Goal: Transaction & Acquisition: Purchase product/service

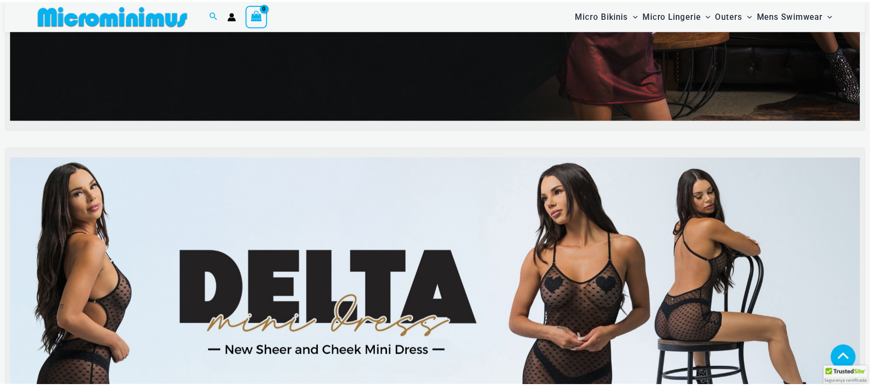
scroll to position [249, 0]
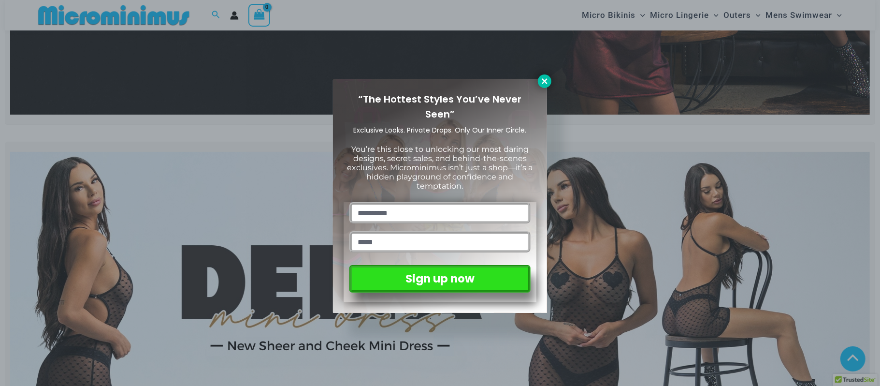
click at [546, 87] on button at bounding box center [545, 81] width 14 height 14
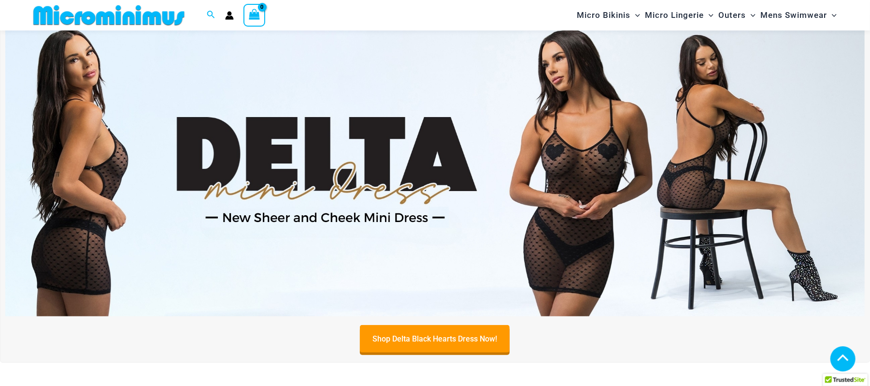
scroll to position [378, 0]
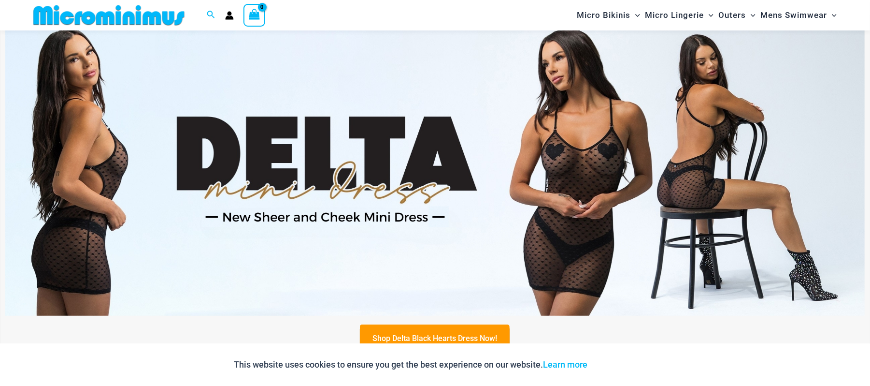
click at [323, 116] on img at bounding box center [435, 169] width 860 height 292
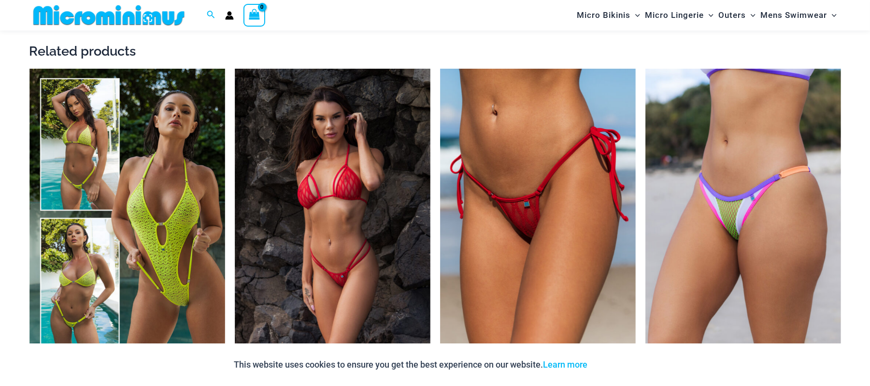
scroll to position [1481, 0]
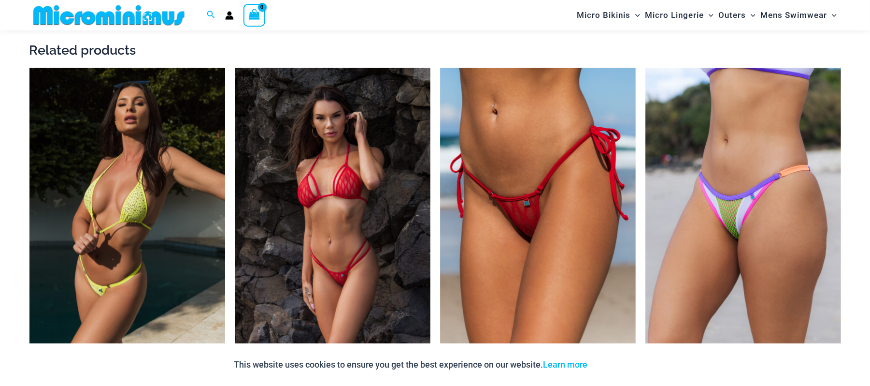
click at [155, 137] on img at bounding box center [127, 215] width 196 height 294
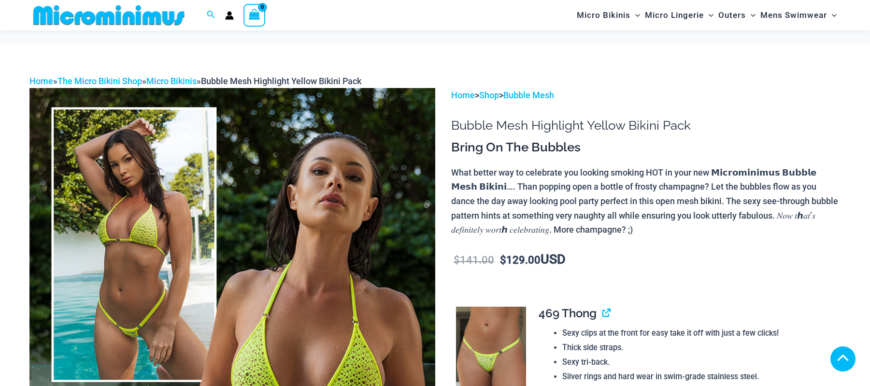
drag, startPoint x: 188, startPoint y: 140, endPoint x: 236, endPoint y: 149, distance: 48.7
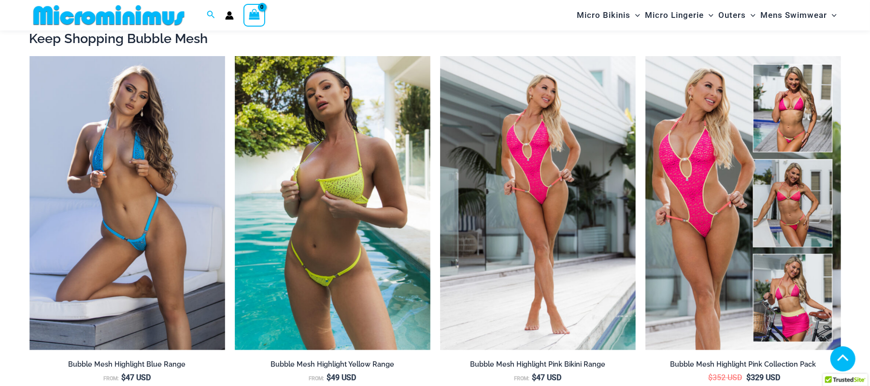
scroll to position [1089, 0]
